Goal: Find specific page/section: Find specific page/section

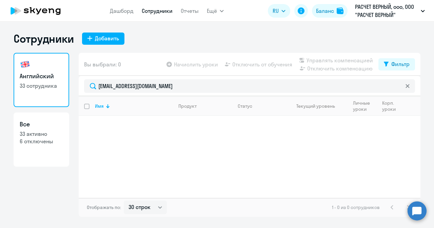
select select "30"
drag, startPoint x: 166, startPoint y: 84, endPoint x: 81, endPoint y: 87, distance: 84.7
click at [81, 87] on div "[EMAIL_ADDRESS][DOMAIN_NAME]" at bounding box center [249, 86] width 341 height 20
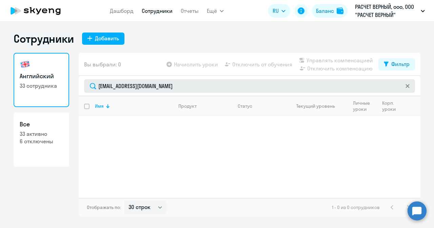
click at [171, 85] on input "[EMAIL_ADDRESS][DOMAIN_NAME]" at bounding box center [249, 86] width 331 height 14
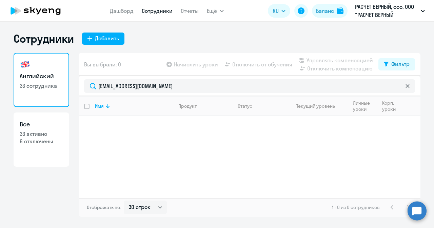
drag, startPoint x: 156, startPoint y: 85, endPoint x: 71, endPoint y: 87, distance: 84.4
click at [71, 87] on div "Английский 33 сотрудника Все 33 активно 6 отключены Вы выбрали: 0 Начислить уро…" at bounding box center [217, 135] width 406 height 164
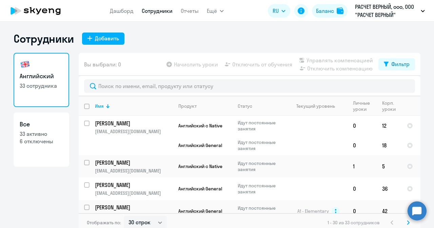
select select "30"
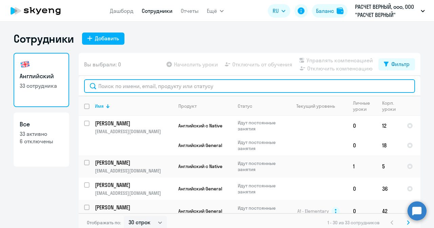
click at [129, 83] on input "text" at bounding box center [249, 86] width 331 height 14
paste input "[EMAIL_ADDRESS][DOMAIN_NAME]"
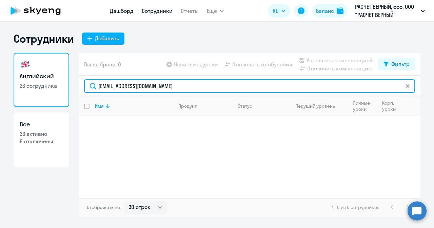
type input "[EMAIL_ADDRESS][DOMAIN_NAME]"
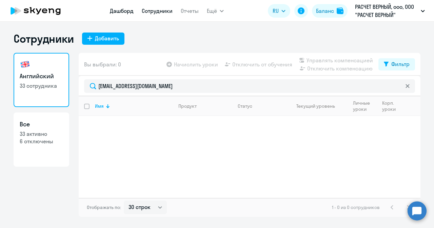
click at [127, 11] on link "Дашборд" at bounding box center [122, 10] width 24 height 7
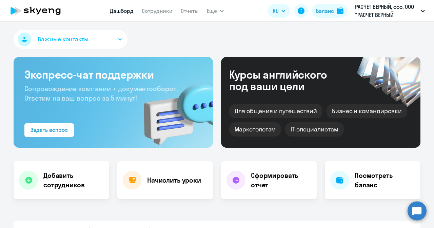
select select "30"
click at [148, 15] on nav "Дашборд Сотрудники Отчеты" at bounding box center [154, 11] width 89 height 14
click at [153, 9] on link "Сотрудники" at bounding box center [157, 10] width 31 height 7
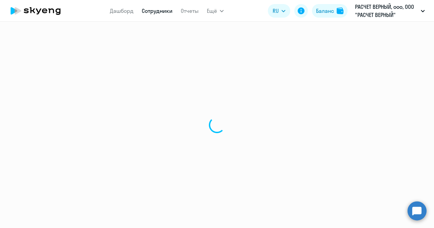
select select "30"
